Goal: Transaction & Acquisition: Purchase product/service

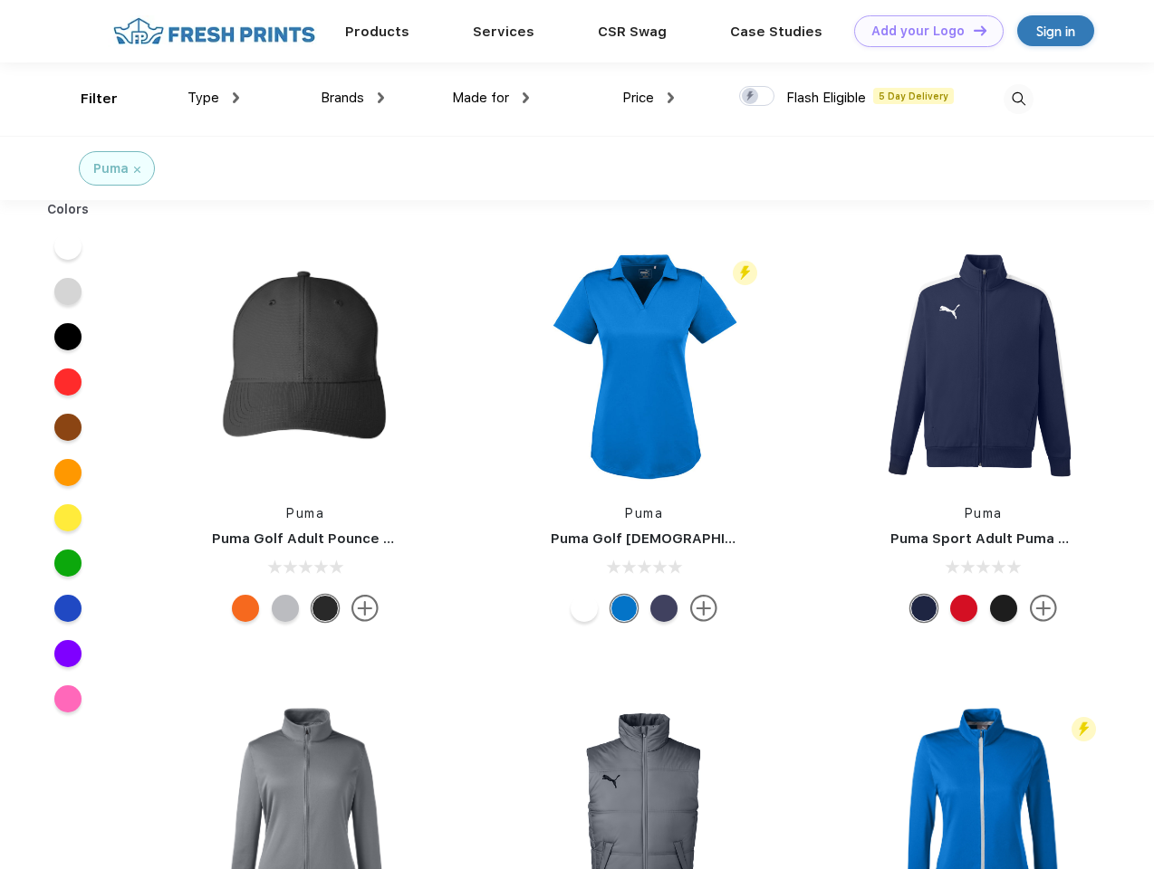
click at [922, 31] on link "Add your Logo Design Tool" at bounding box center [928, 31] width 149 height 32
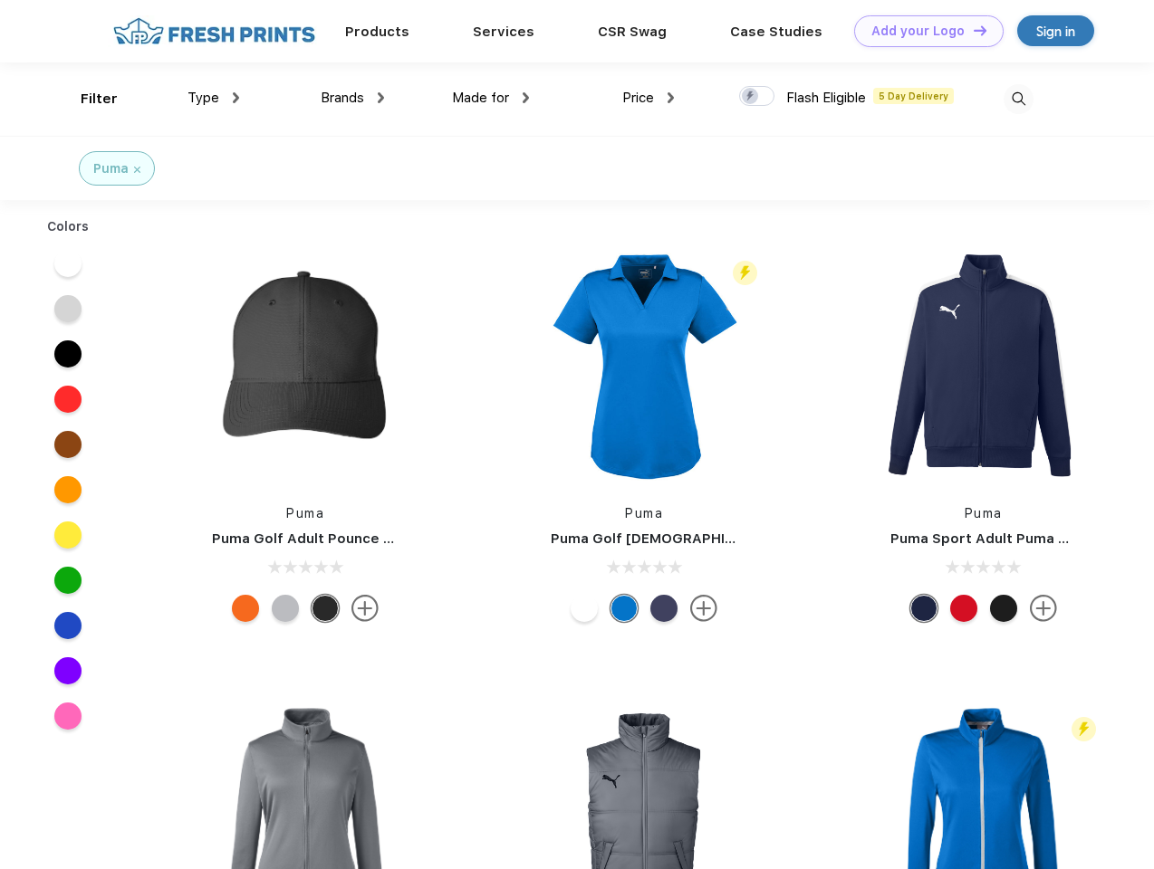
click at [0, 0] on div "Design Tool" at bounding box center [0, 0] width 0 height 0
click at [972, 30] on link "Add your Logo Design Tool" at bounding box center [928, 31] width 149 height 32
click at [87, 99] on div "Filter" at bounding box center [99, 99] width 37 height 21
click at [214, 98] on span "Type" at bounding box center [203, 98] width 32 height 16
click at [352, 98] on span "Brands" at bounding box center [342, 98] width 43 height 16
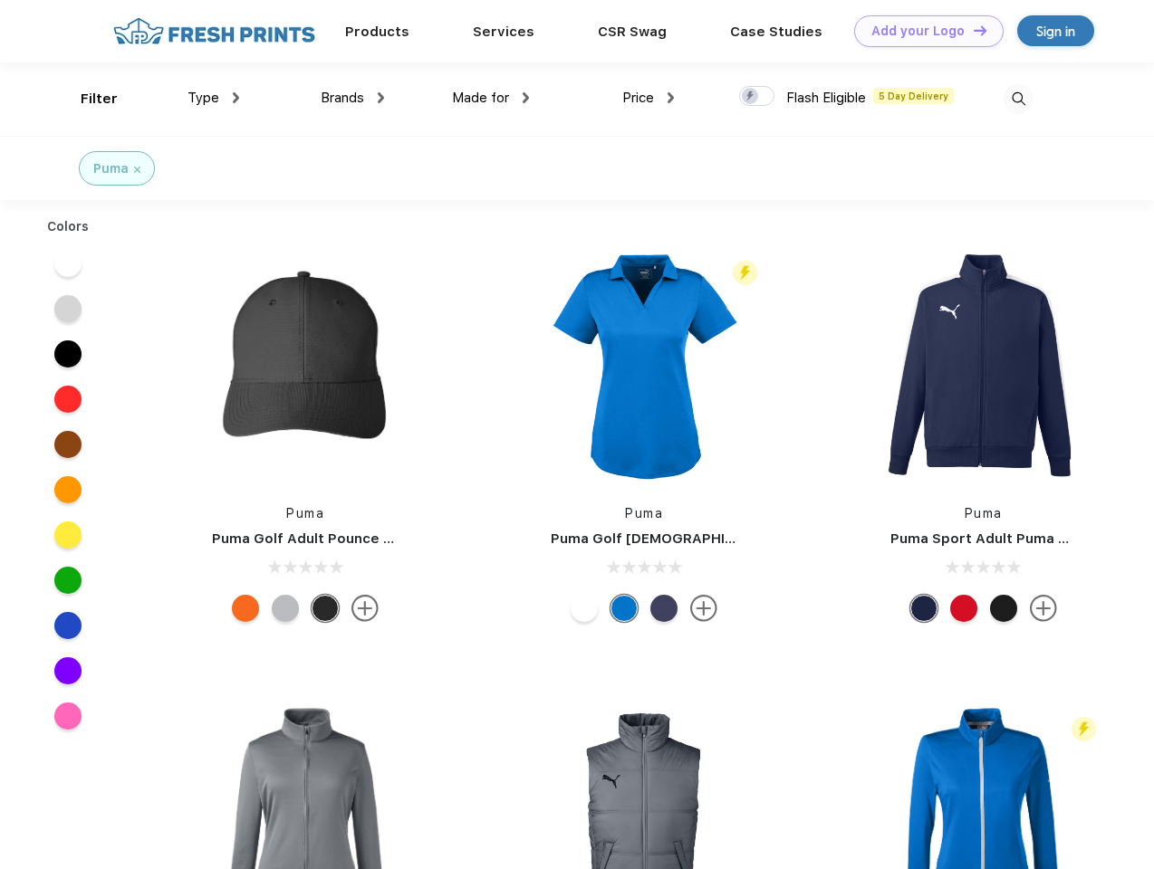
click at [491, 98] on span "Made for" at bounding box center [480, 98] width 57 height 16
click at [648, 98] on span "Price" at bounding box center [638, 98] width 32 height 16
click at [757, 97] on div at bounding box center [756, 96] width 35 height 20
click at [751, 97] on input "checkbox" at bounding box center [745, 91] width 12 height 12
click at [1018, 99] on img at bounding box center [1018, 99] width 30 height 30
